Goal: Task Accomplishment & Management: Complete application form

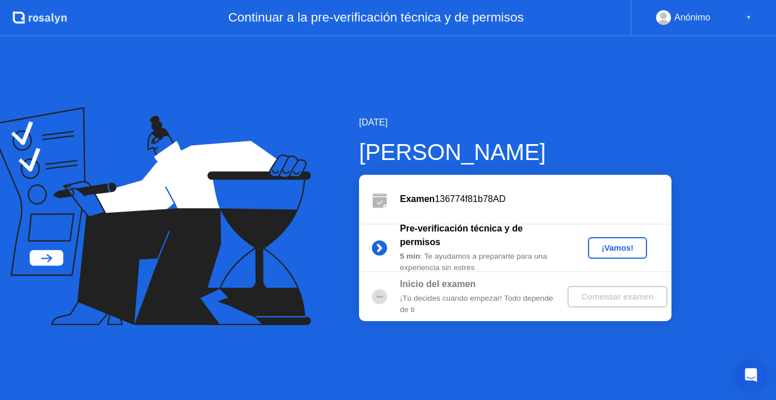
click at [608, 250] on div "¡Vamos!" at bounding box center [617, 248] width 50 height 9
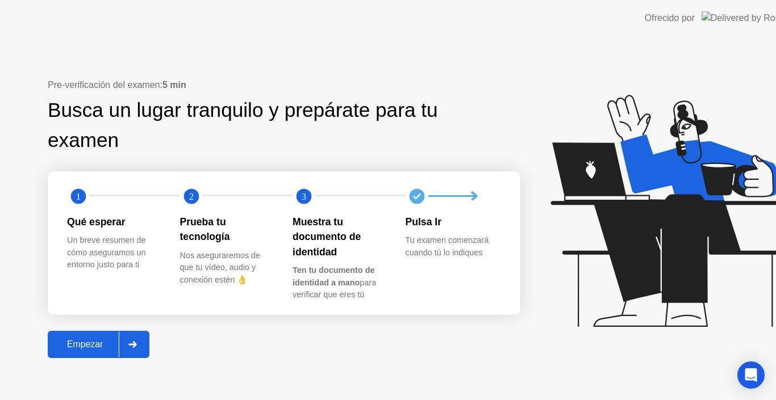
click at [608, 250] on icon at bounding box center [668, 211] width 237 height 232
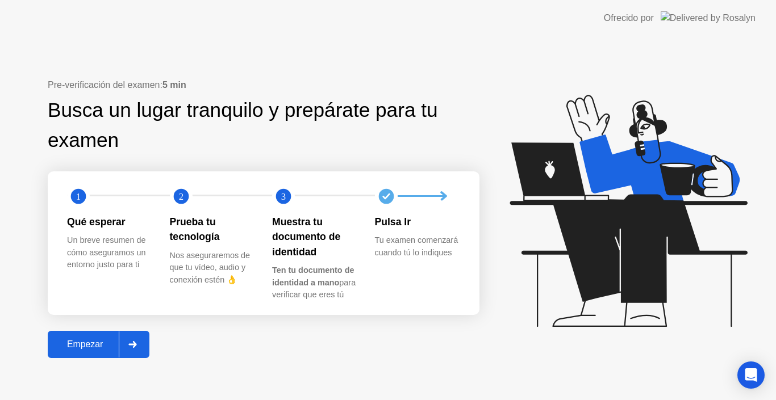
click at [97, 352] on button "Empezar" at bounding box center [99, 344] width 102 height 27
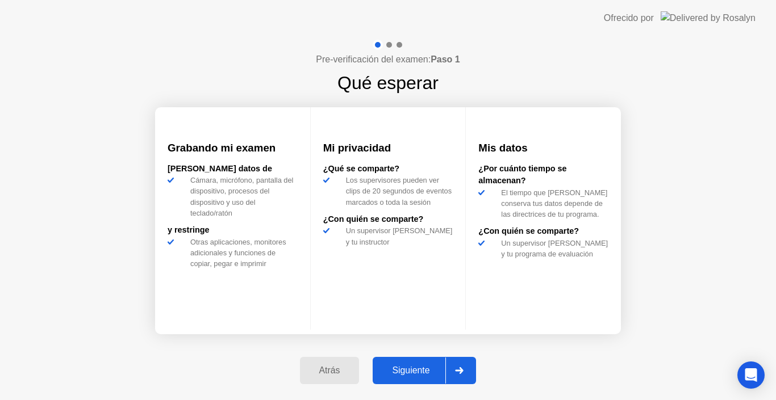
click at [412, 376] on div "Siguiente" at bounding box center [410, 371] width 69 height 10
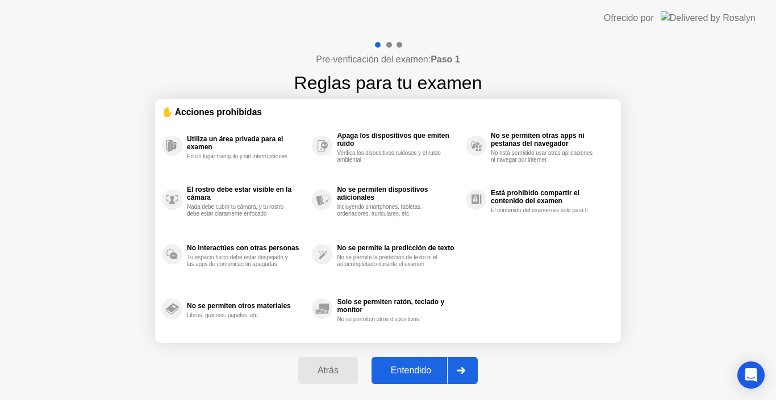
click at [417, 376] on div "Entendido" at bounding box center [411, 371] width 72 height 10
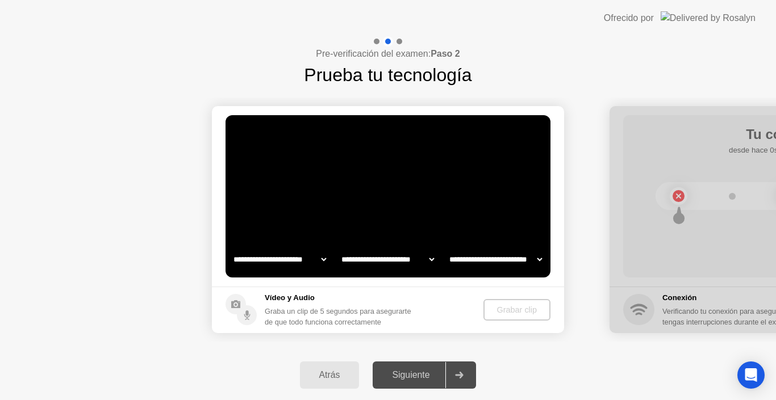
select select "**********"
select select "*******"
click at [501, 313] on div "Grabar clip" at bounding box center [517, 309] width 58 height 9
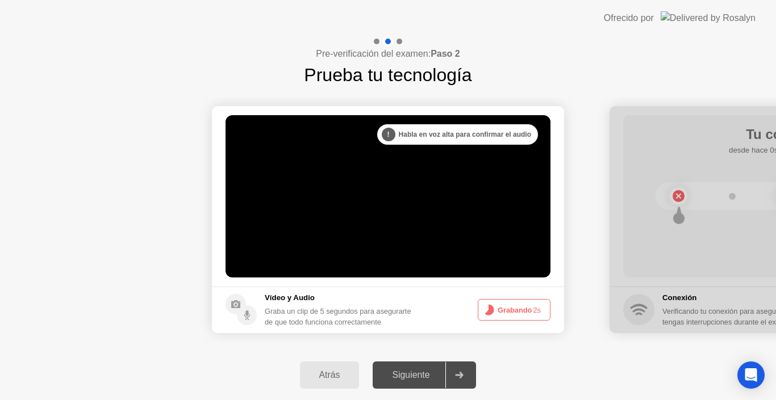
click at [514, 318] on button "Grabando 2s" at bounding box center [513, 310] width 73 height 22
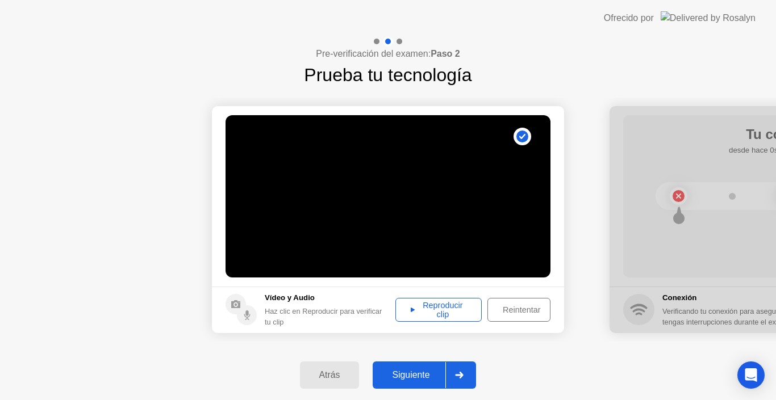
click at [433, 304] on div "Reproducir clip" at bounding box center [438, 310] width 78 height 18
click at [422, 314] on div "Reproducir clip" at bounding box center [438, 310] width 78 height 18
click at [410, 315] on div "Reproducir clip" at bounding box center [438, 310] width 78 height 18
click at [448, 315] on div "Reproducir clip" at bounding box center [438, 310] width 78 height 18
click at [436, 313] on div "Reproducir clip" at bounding box center [438, 310] width 78 height 18
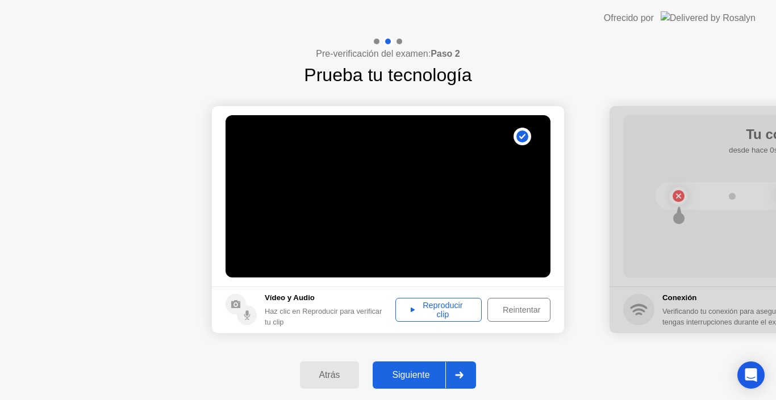
click at [416, 370] on div "Siguiente" at bounding box center [410, 375] width 69 height 10
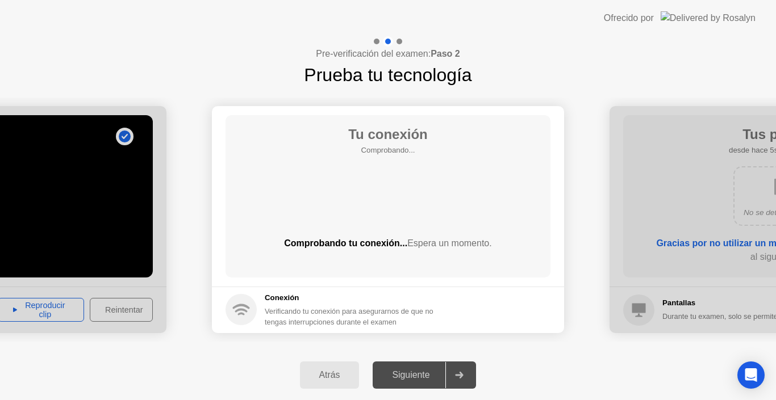
click at [391, 195] on div "Tu conexión Comprobando... Comprobando tu conexión... Espera un momento." at bounding box center [387, 196] width 325 height 162
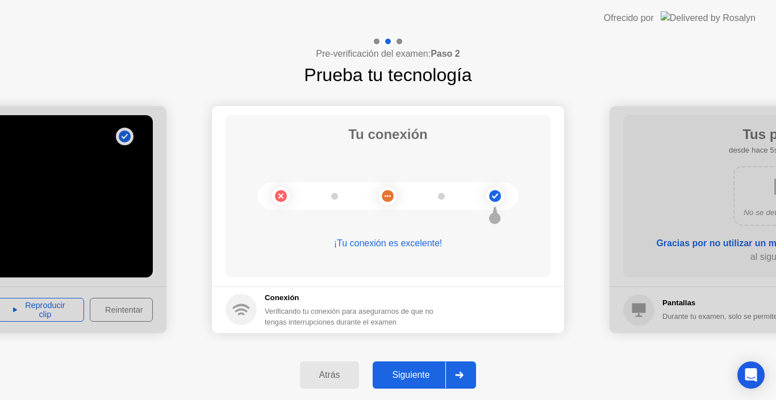
click at [409, 372] on div "Siguiente" at bounding box center [410, 375] width 69 height 10
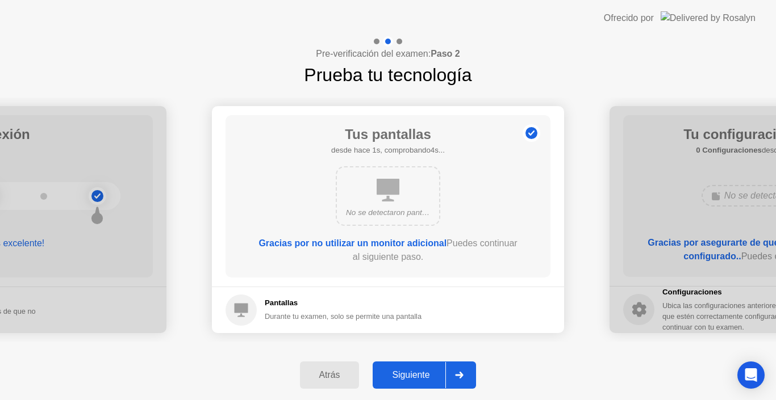
click at [382, 215] on div "No se detectaron pantallas adicionales" at bounding box center [388, 212] width 84 height 11
click at [408, 372] on div "Siguiente" at bounding box center [410, 375] width 69 height 10
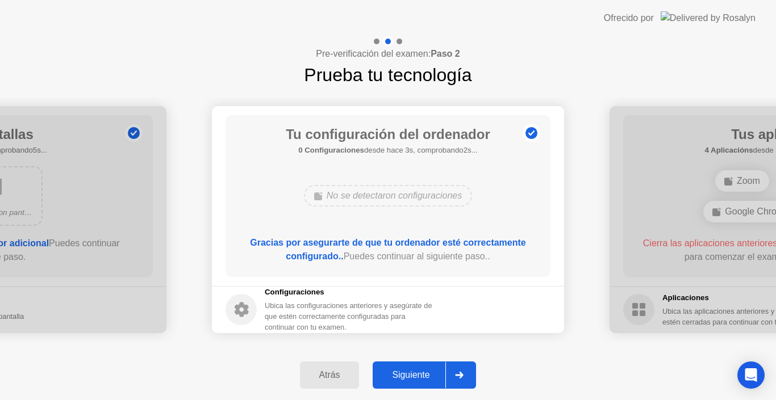
click at [408, 372] on div "Siguiente" at bounding box center [410, 375] width 69 height 10
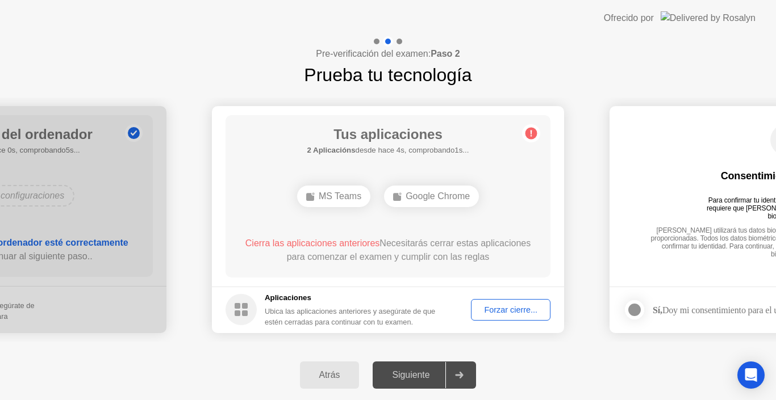
click at [492, 312] on div "Forzar cierre..." at bounding box center [511, 309] width 72 height 9
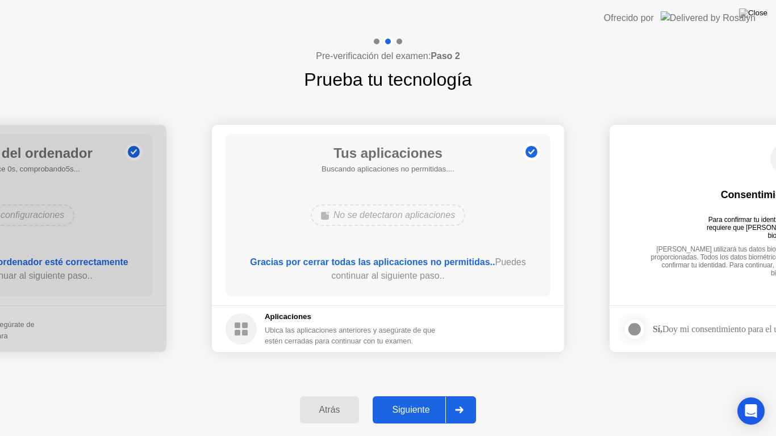
click at [397, 400] on div "Siguiente" at bounding box center [410, 410] width 69 height 10
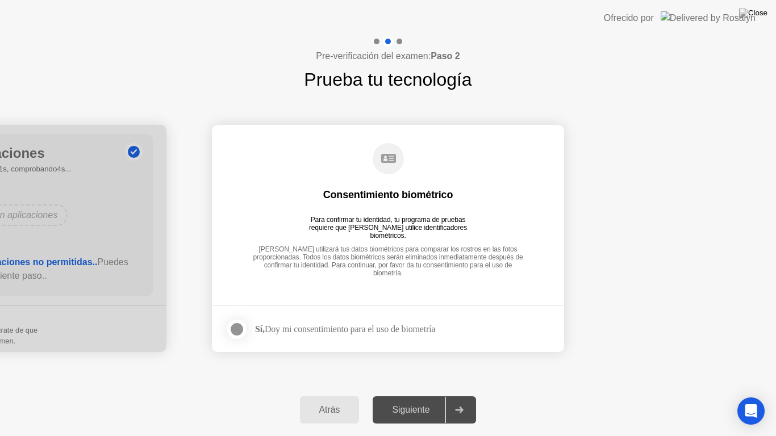
click at [252, 332] on label at bounding box center [240, 329] width 30 height 23
click at [409, 400] on div "Siguiente" at bounding box center [410, 410] width 69 height 10
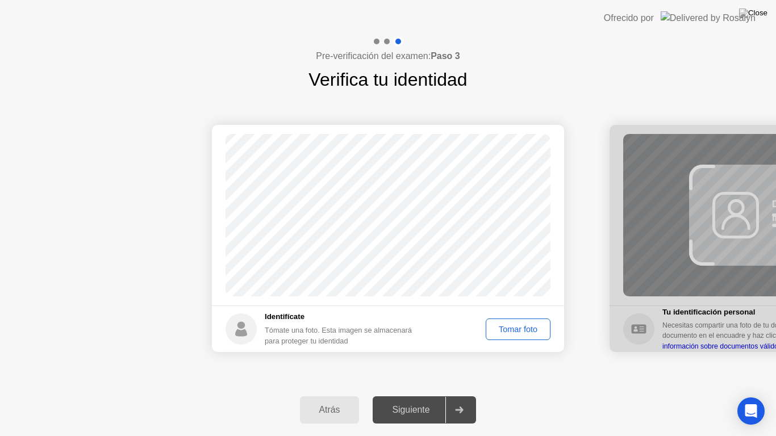
click at [513, 328] on div "Tomar foto" at bounding box center [517, 329] width 57 height 9
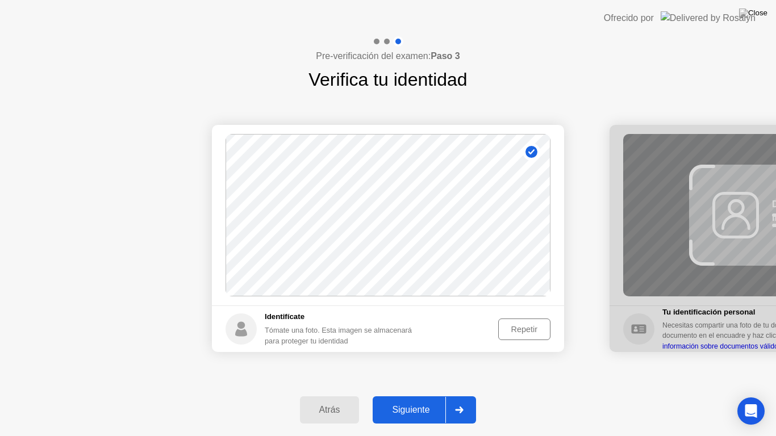
click at [413, 398] on button "Siguiente" at bounding box center [423, 409] width 103 height 27
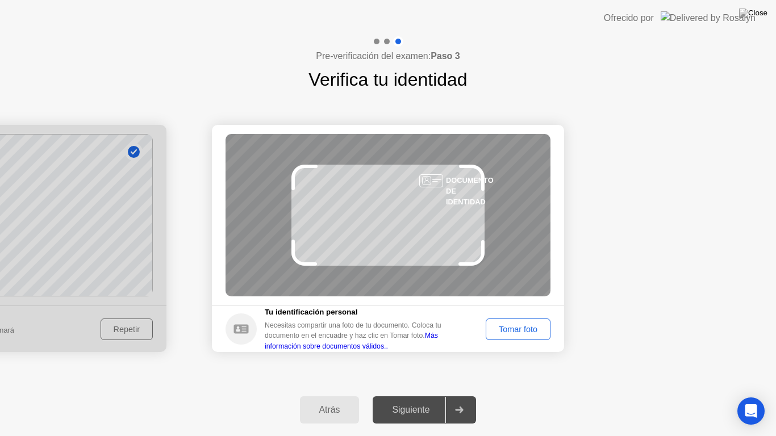
click at [508, 337] on button "Tomar foto" at bounding box center [517, 329] width 65 height 22
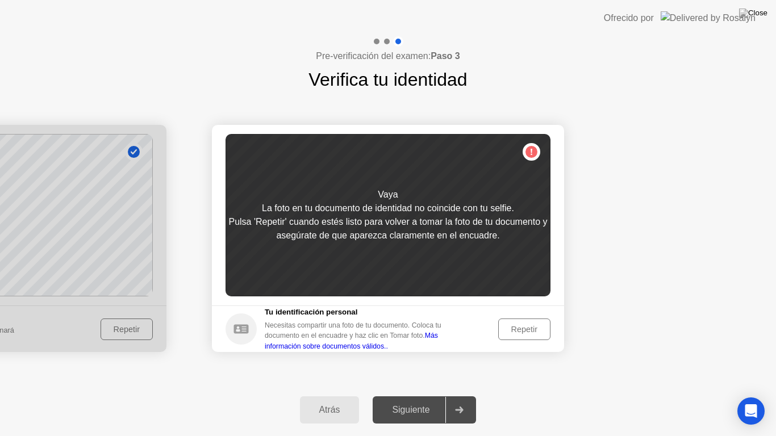
click at [324, 400] on div "Atrás" at bounding box center [329, 410] width 53 height 10
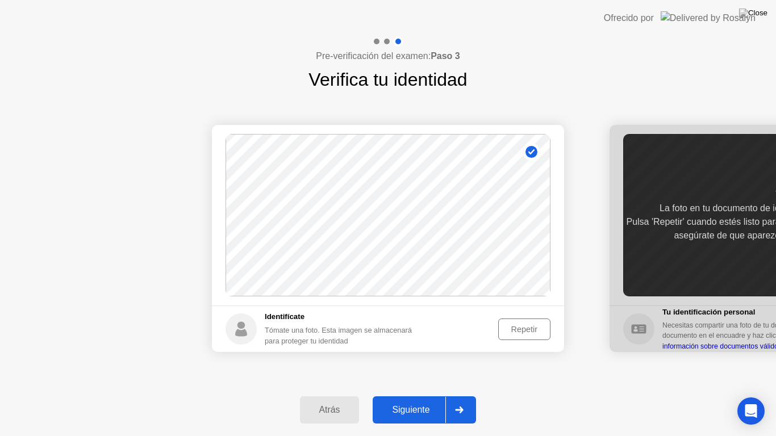
click at [529, 330] on div "Repetir" at bounding box center [524, 329] width 44 height 9
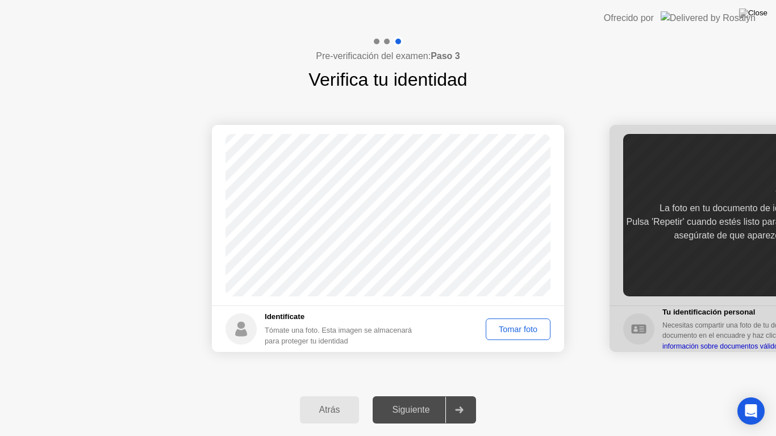
click at [530, 332] on div "Tomar foto" at bounding box center [517, 329] width 57 height 9
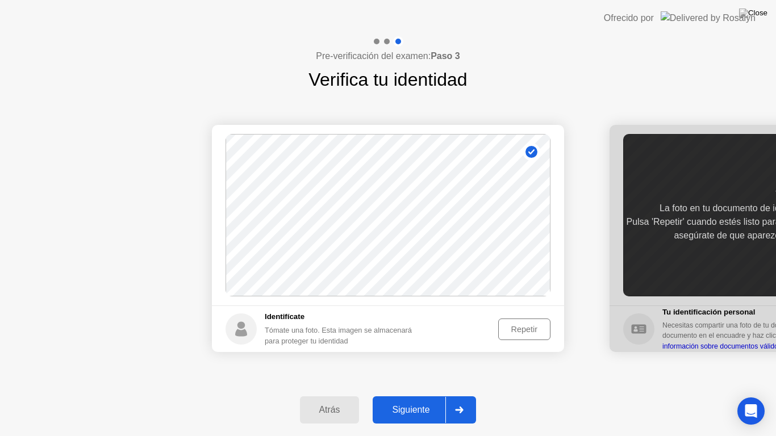
click at [400, 400] on div "Siguiente" at bounding box center [410, 410] width 69 height 10
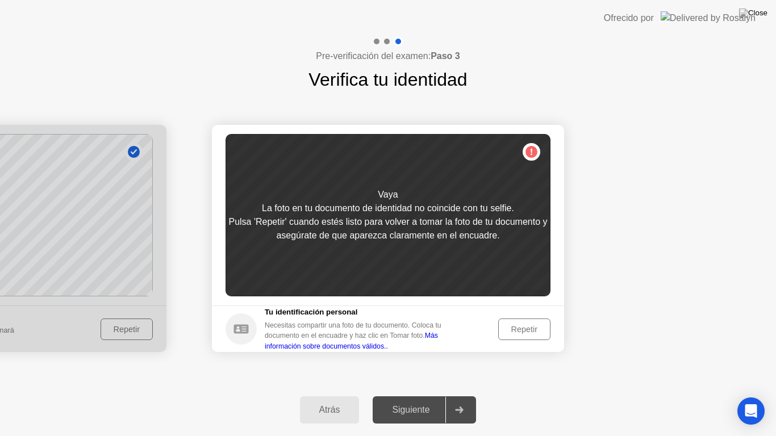
click at [519, 330] on div "Repetir" at bounding box center [524, 329] width 44 height 9
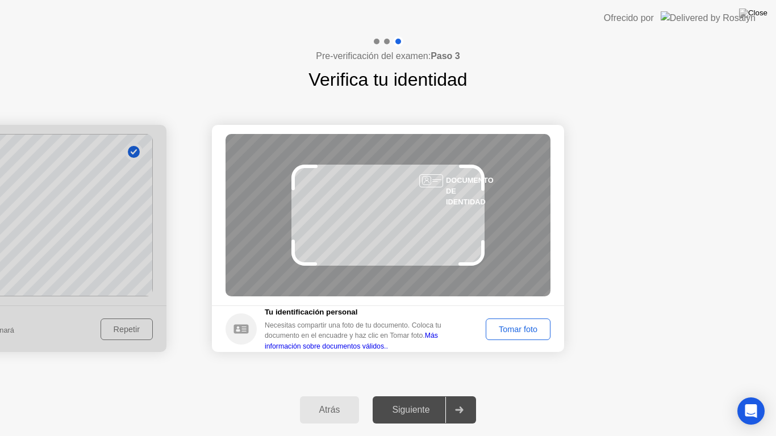
click at [519, 330] on div "Tomar foto" at bounding box center [517, 329] width 57 height 9
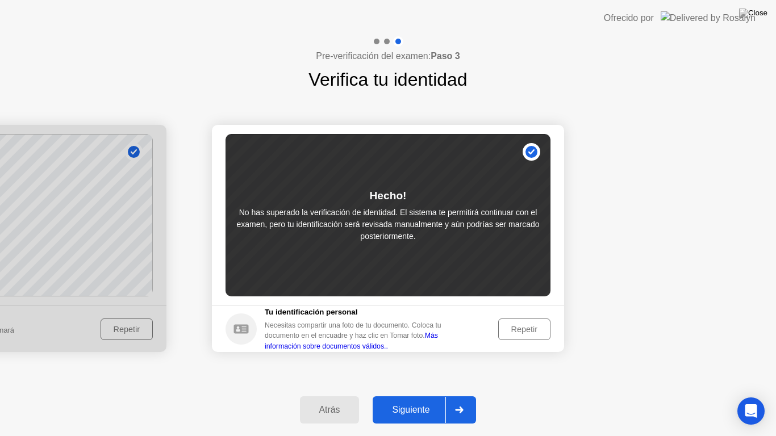
click at [519, 330] on div "Repetir" at bounding box center [524, 329] width 44 height 9
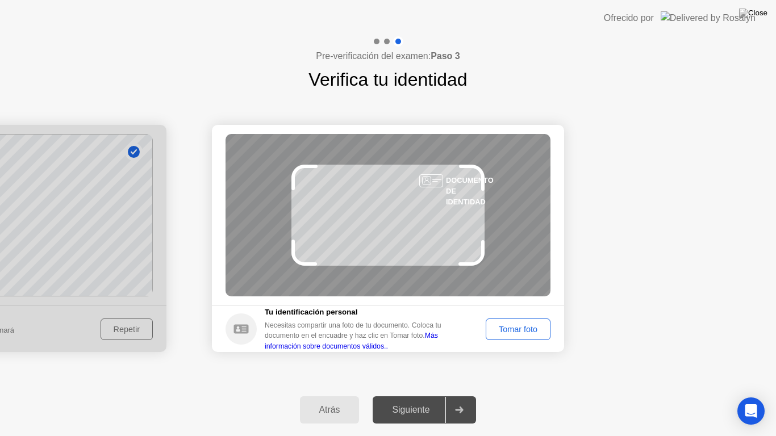
click at [519, 330] on div "Tomar foto" at bounding box center [517, 329] width 57 height 9
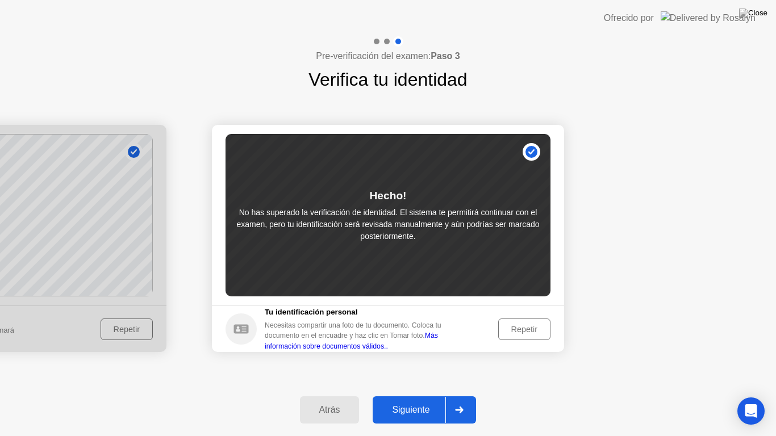
click at [398, 400] on div "Siguiente" at bounding box center [410, 410] width 69 height 10
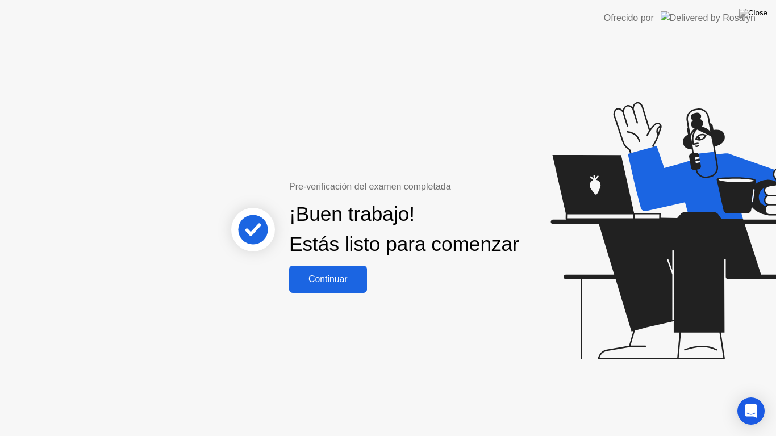
click at [318, 284] on div "Continuar" at bounding box center [327, 279] width 71 height 10
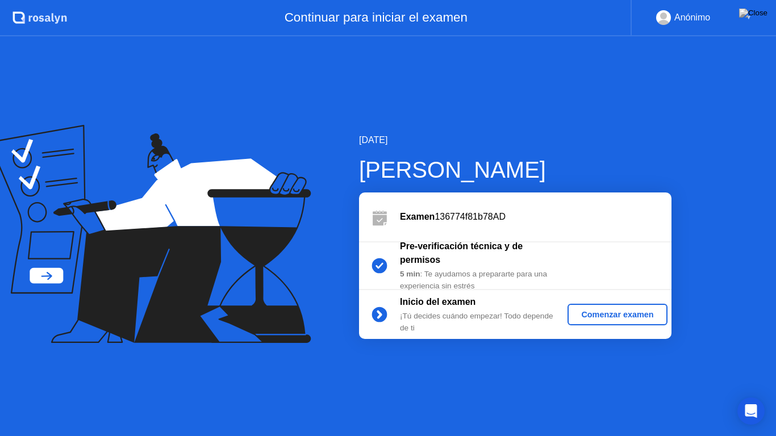
click at [603, 317] on div "Comenzar examen" at bounding box center [617, 314] width 90 height 9
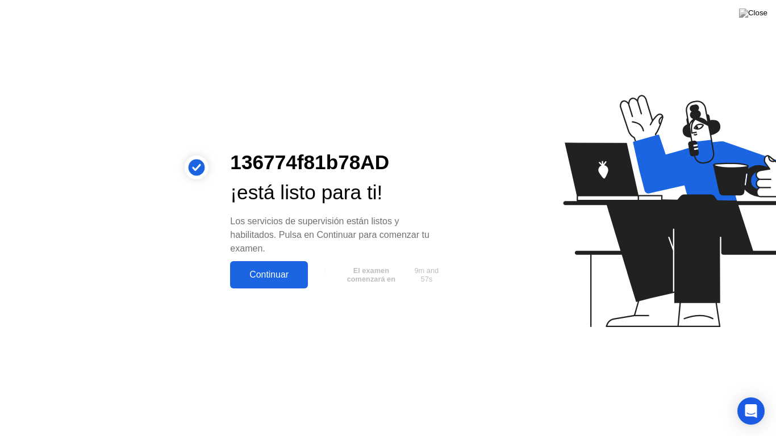
click at [244, 266] on button "Continuar" at bounding box center [269, 274] width 78 height 27
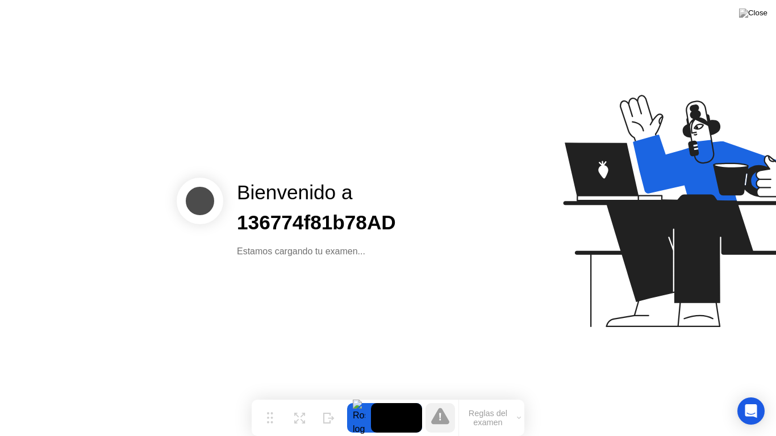
drag, startPoint x: 397, startPoint y: 416, endPoint x: 410, endPoint y: 335, distance: 81.7
click at [410, 335] on body "Bienvenido a 136774f81b78AD Estamos cargando tu examen... Mover Expandir Oculta…" at bounding box center [388, 218] width 776 height 436
click at [356, 400] on div at bounding box center [359, 418] width 24 height 30
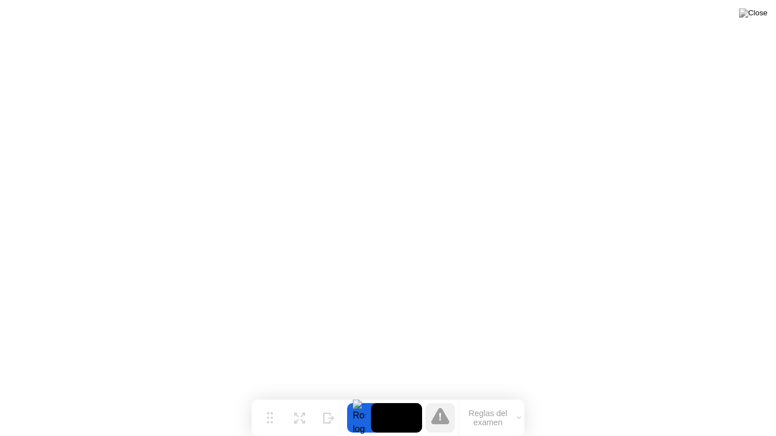
click at [502, 400] on div "Reglas del examen" at bounding box center [491, 418] width 66 height 36
click at [502, 400] on button "Reglas del examen" at bounding box center [491, 417] width 65 height 19
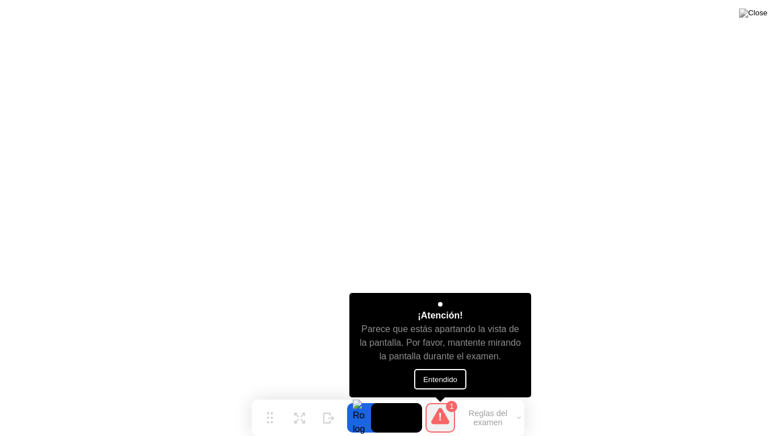
click at [462, 382] on button "Entendido" at bounding box center [440, 379] width 52 height 20
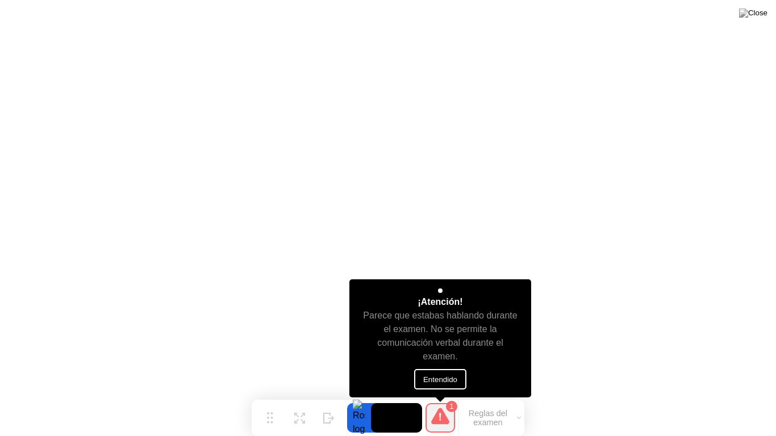
click at [452, 376] on button "Entendido" at bounding box center [440, 379] width 52 height 20
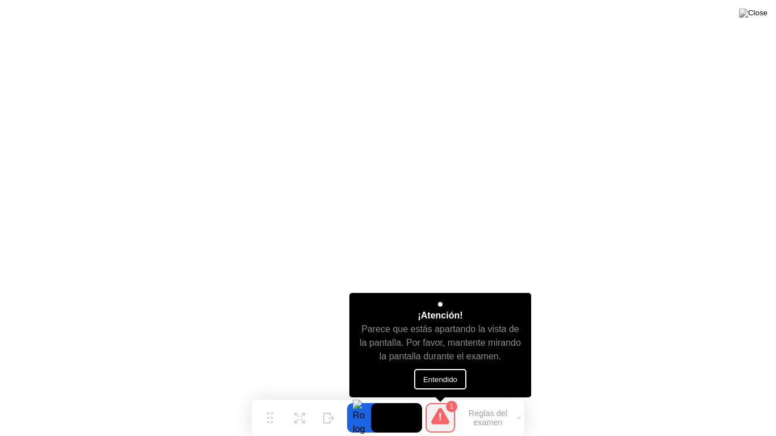
click at [452, 376] on button "Entendido" at bounding box center [440, 379] width 52 height 20
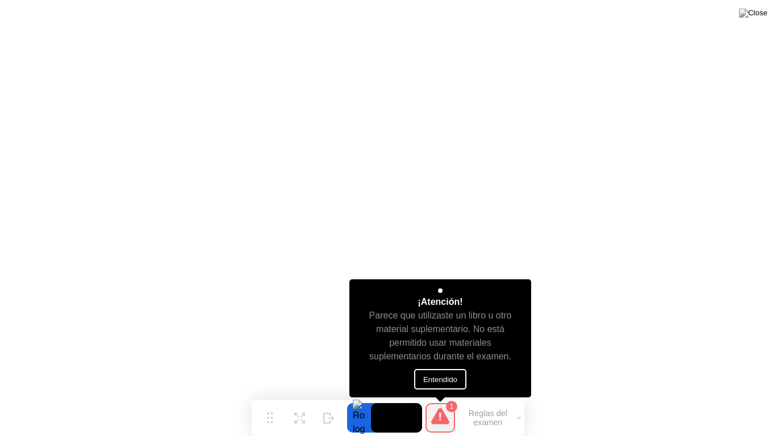
click at [437, 375] on button "Entendido" at bounding box center [440, 379] width 52 height 20
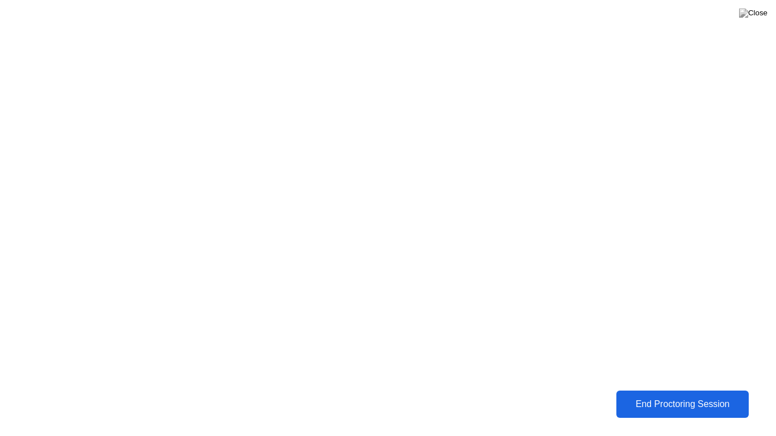
click at [669, 400] on button "End Proctoring Session" at bounding box center [682, 404] width 139 height 28
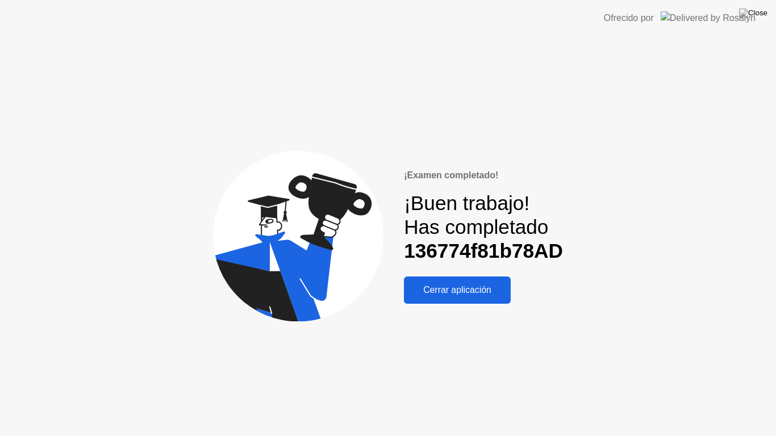
click at [457, 291] on div "Cerrar aplicación" at bounding box center [457, 290] width 100 height 10
